Goal: Check status: Check status

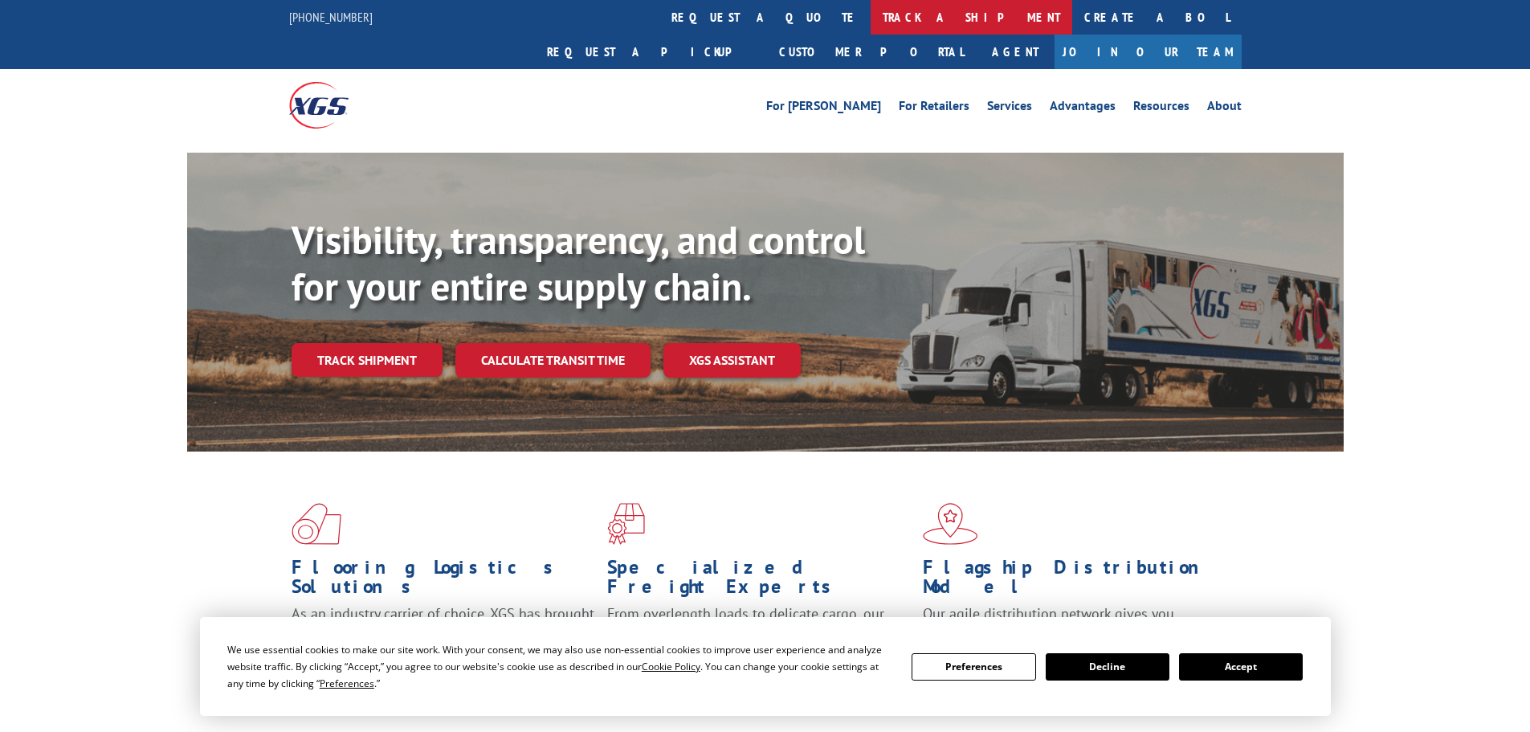
click at [871, 24] on link "track a shipment" at bounding box center [972, 17] width 202 height 35
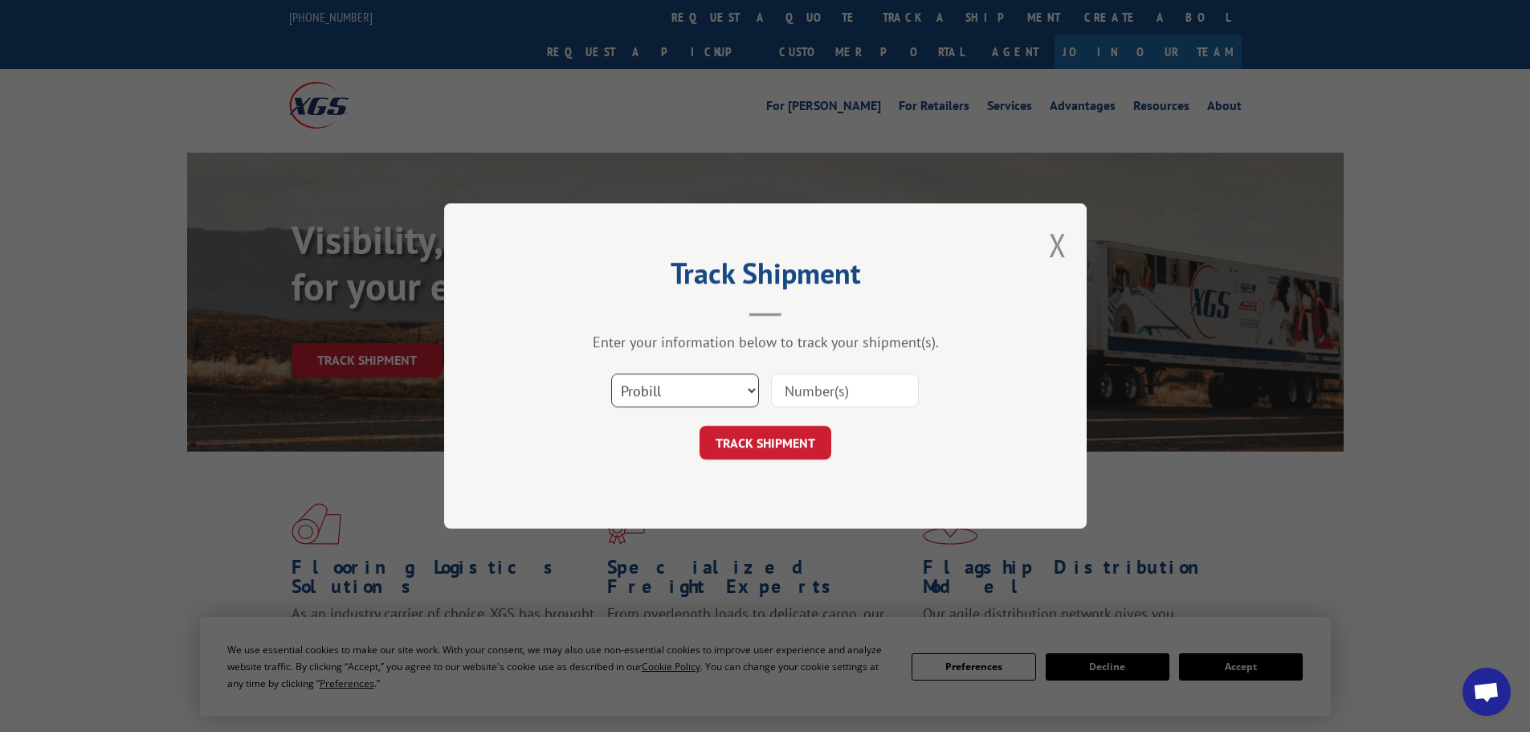
click at [690, 385] on select "Select category... Probill BOL PO" at bounding box center [685, 390] width 148 height 34
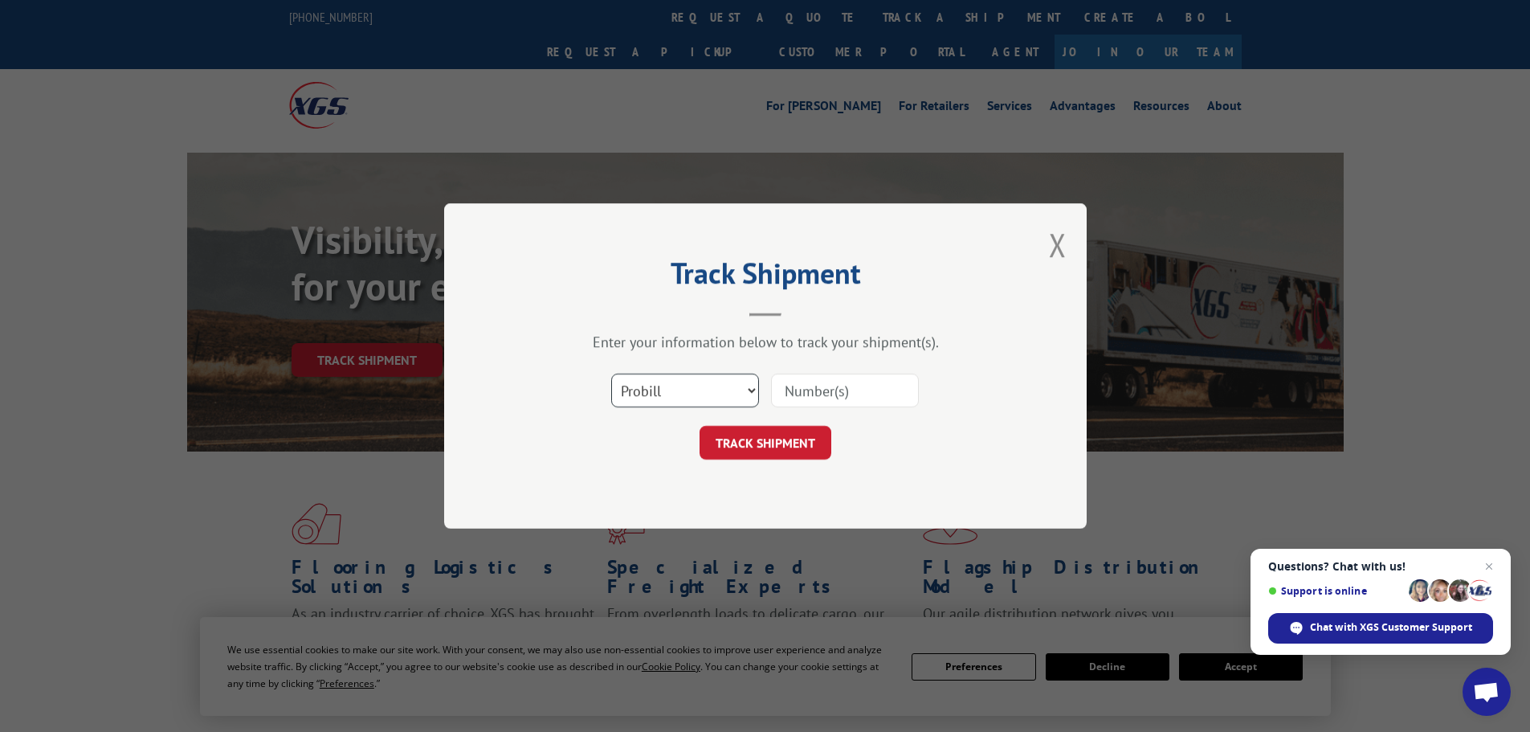
select select "po"
click at [611, 373] on select "Select category... Probill BOL PO" at bounding box center [685, 390] width 148 height 34
click at [835, 390] on input at bounding box center [845, 390] width 148 height 34
type input "40536192"
click at [699, 426] on button "TRACK SHIPMENT" at bounding box center [765, 443] width 132 height 34
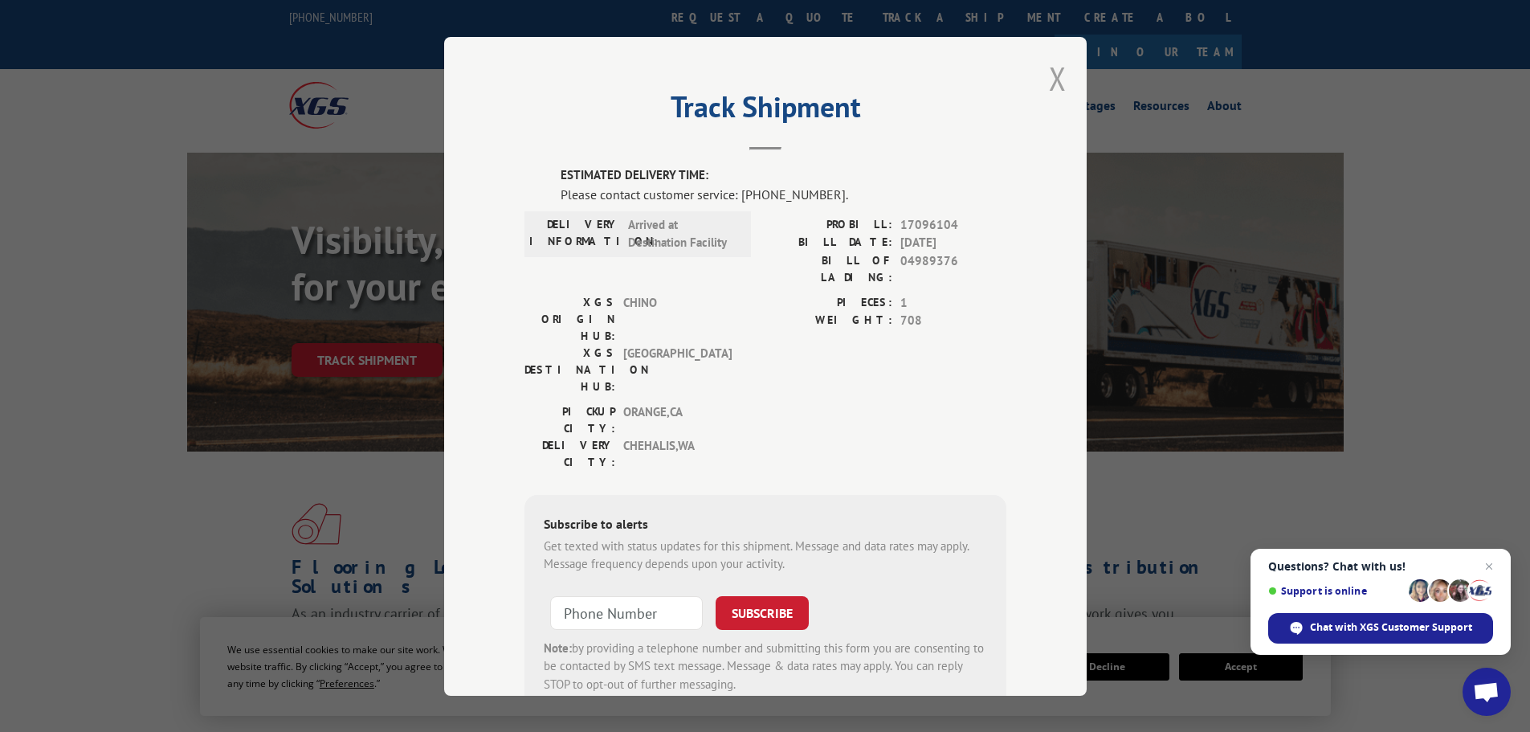
click at [1051, 80] on button "Close modal" at bounding box center [1058, 78] width 18 height 43
